Goal: Find specific page/section: Find specific page/section

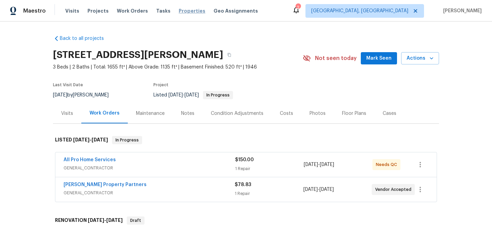
click at [185, 11] on span "Properties" at bounding box center [192, 11] width 27 height 7
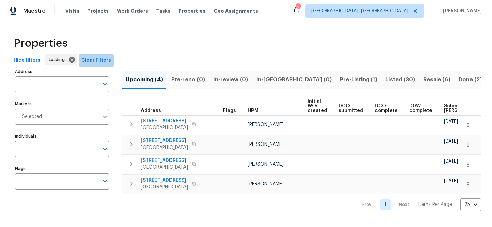
click at [101, 62] on span "Clear Filters" at bounding box center [96, 60] width 30 height 9
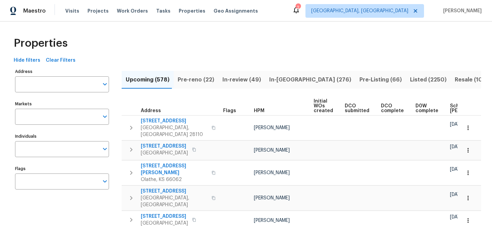
click at [70, 87] on input "Address" at bounding box center [57, 84] width 84 height 16
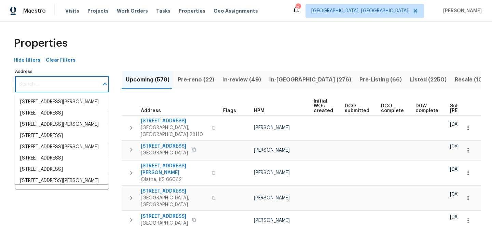
paste input "918 N 26th St"
type input "918 N 26th St"
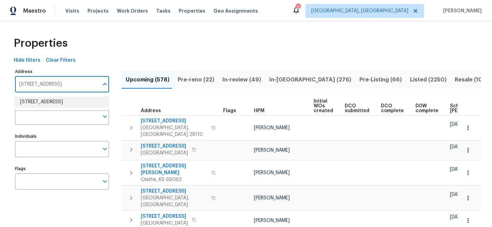
click at [70, 107] on li "918 N 26th St Richmond VA 23223" at bounding box center [62, 102] width 94 height 11
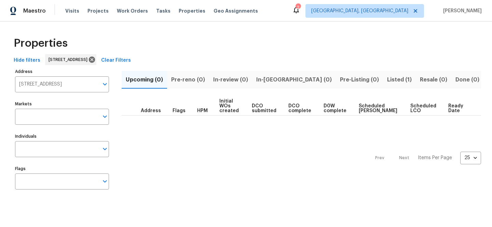
click at [387, 81] on span "Listed (1)" at bounding box center [399, 80] width 25 height 10
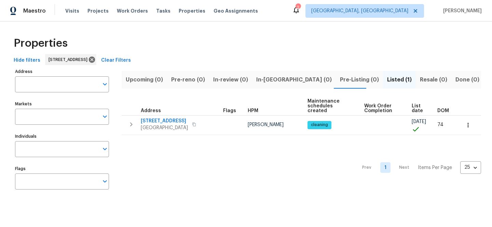
type input "918 N 26th St Richmond VA 23223"
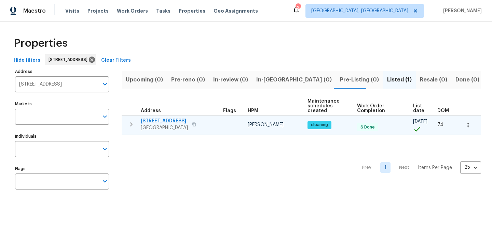
click at [162, 120] on span "918 N 26th St" at bounding box center [164, 121] width 47 height 7
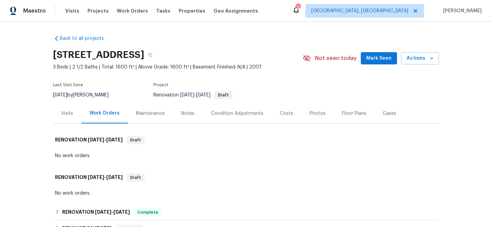
click at [67, 118] on div "Visits" at bounding box center [67, 113] width 28 height 20
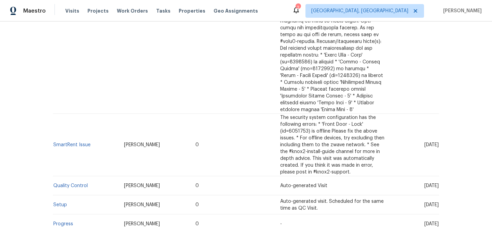
scroll to position [108, 0]
